Goal: Information Seeking & Learning: Check status

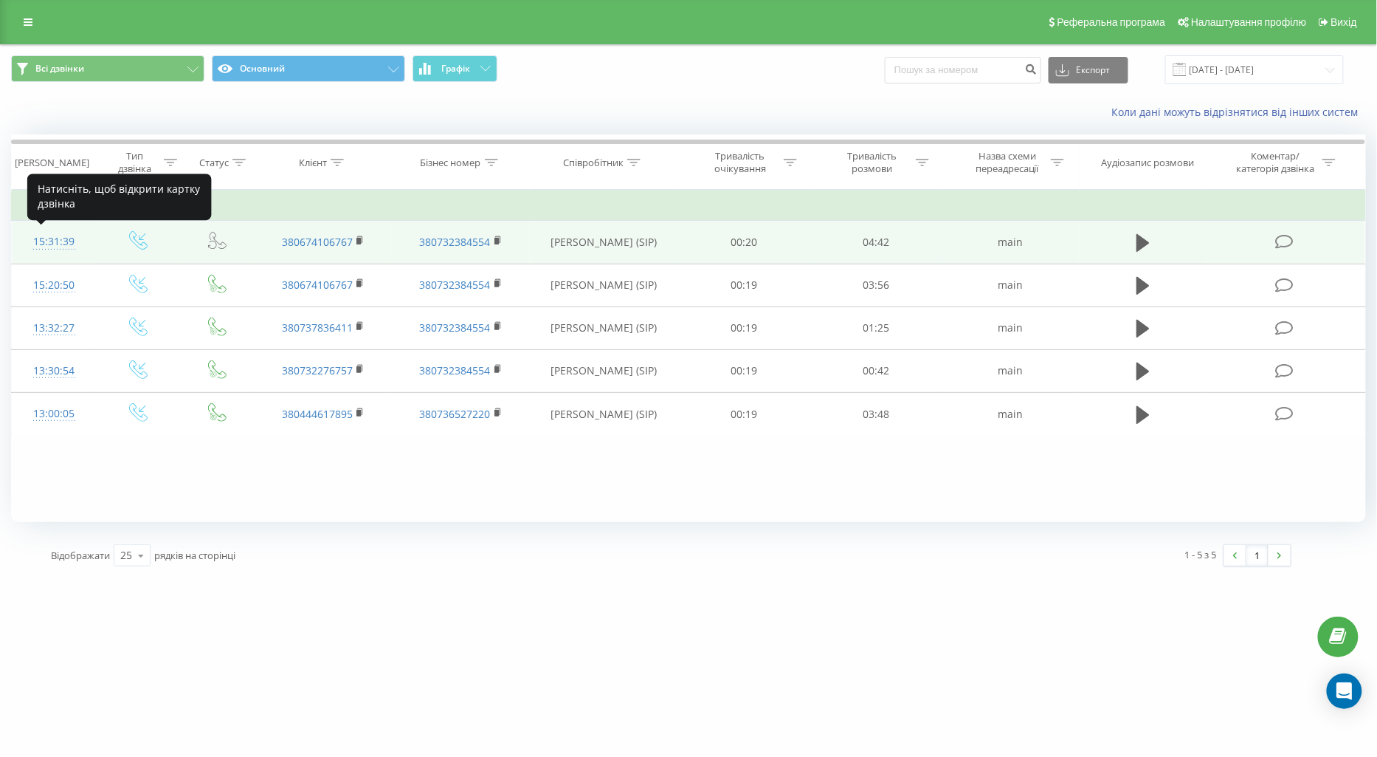
click at [47, 227] on div "15:31:39" at bounding box center [54, 241] width 55 height 29
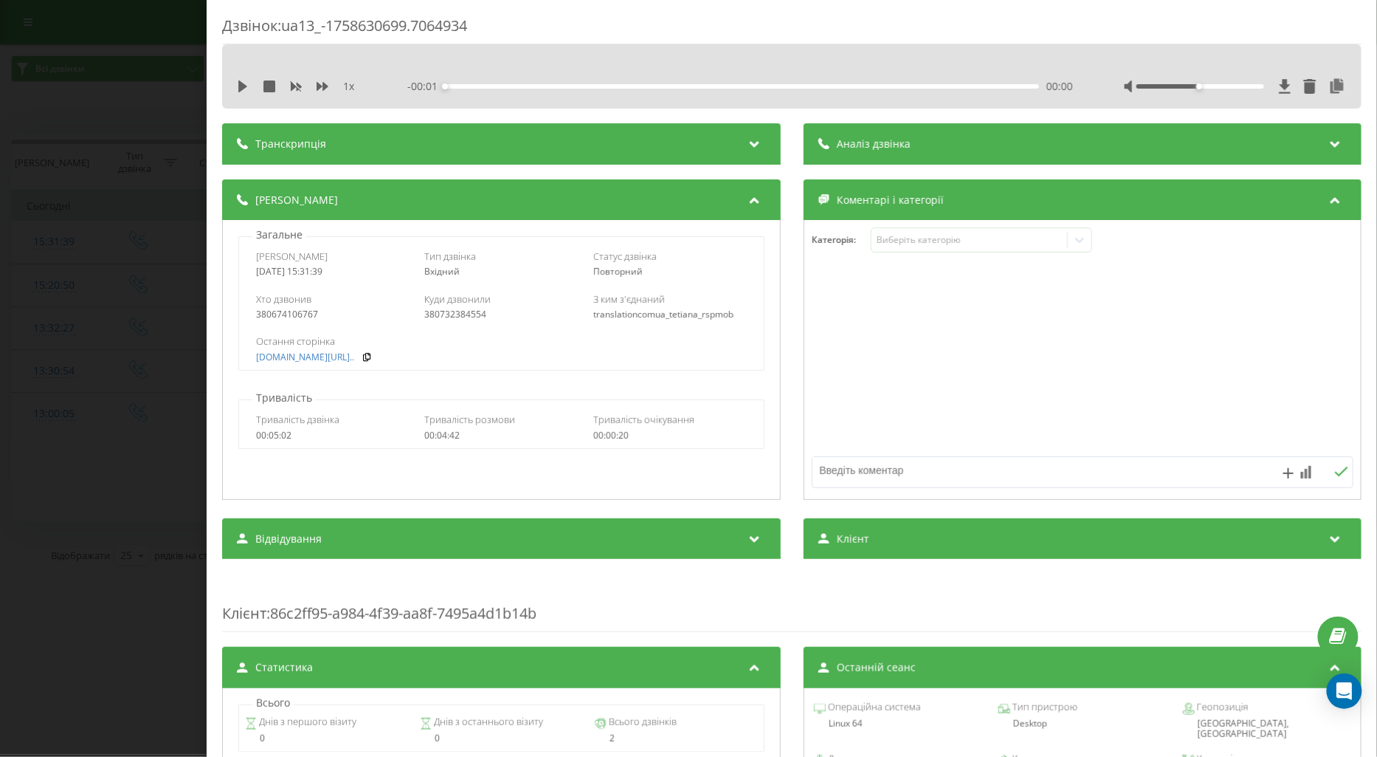
click at [38, 318] on div "Дзвінок : ua13_-1758630699.7064934 1 x - 00:01 00:00 00:00 Транскрипція Для AI-…" at bounding box center [688, 378] width 1377 height 757
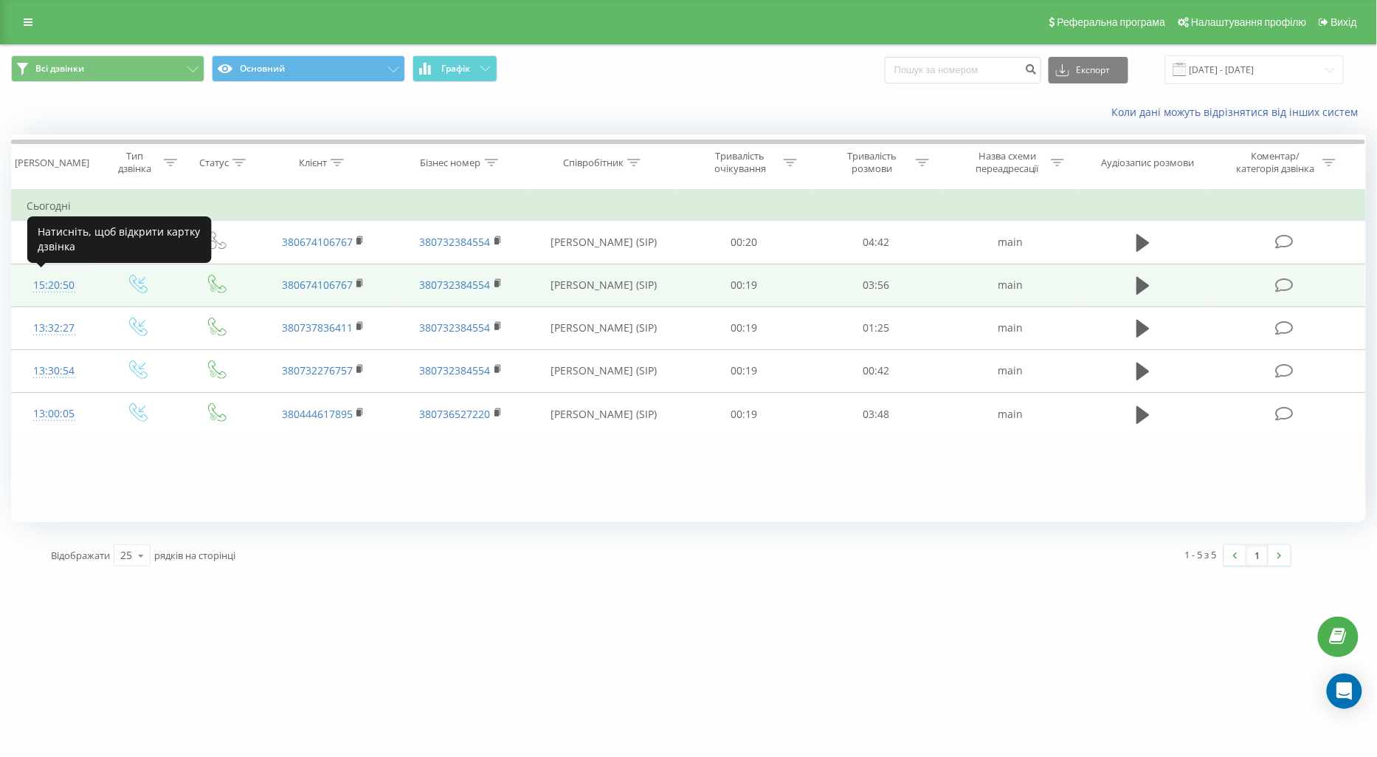
click at [61, 279] on div "15:20:50" at bounding box center [54, 285] width 55 height 29
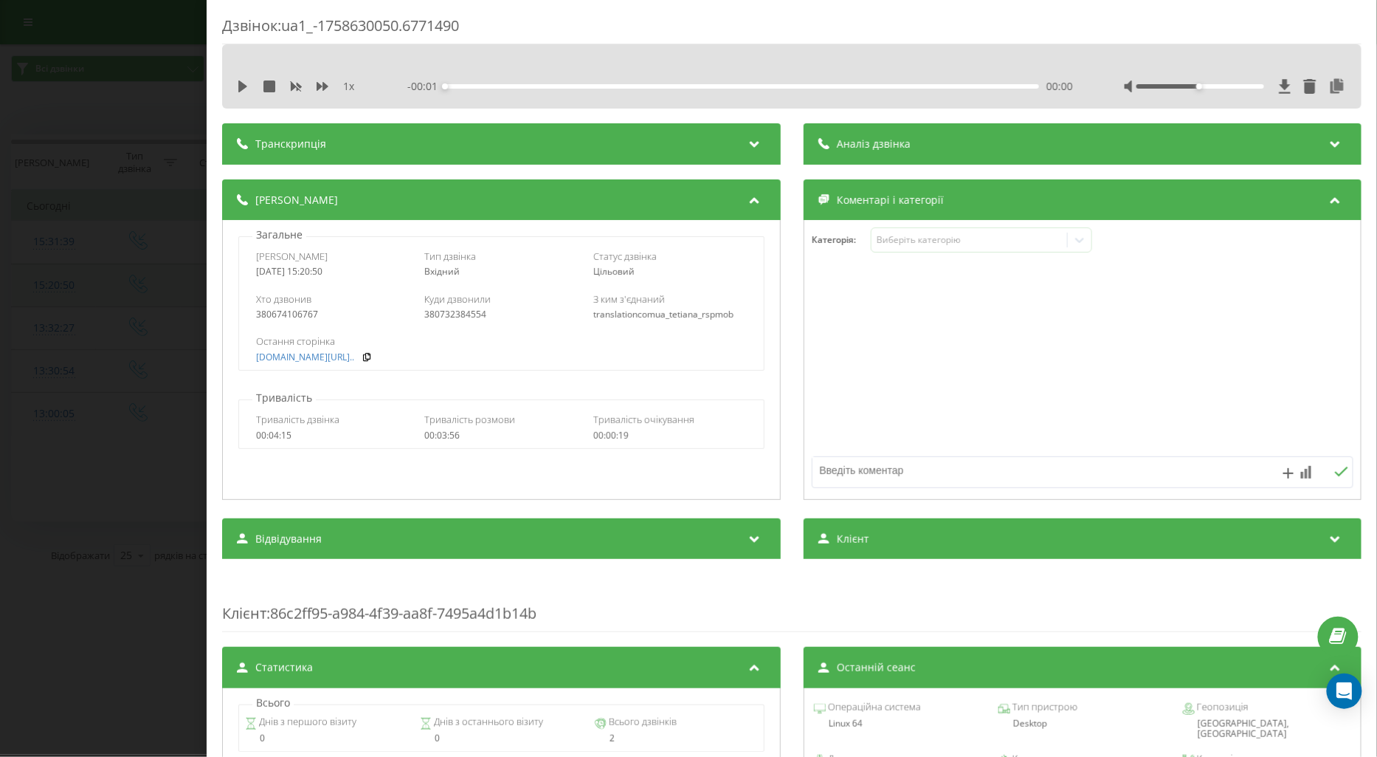
click at [61, 279] on div "Дзвінок : ua1_-1758630050.6771490 1 x - 00:01 00:00 00:00 Транскрипція Для AI-а…" at bounding box center [688, 378] width 1377 height 757
